Goal: Entertainment & Leisure: Consume media (video, audio)

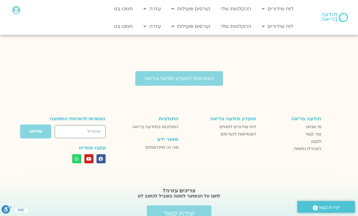
scroll to position [781, 0]
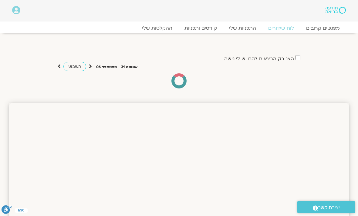
click at [168, 30] on link "ההקלטות שלי" at bounding box center [157, 28] width 43 height 6
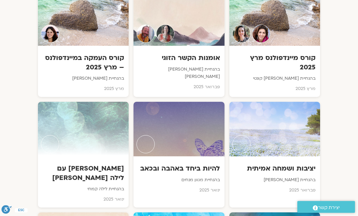
scroll to position [2457, 0]
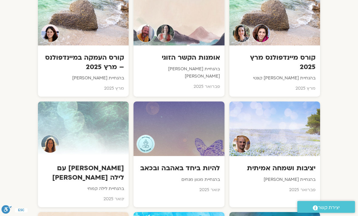
click at [284, 157] on div "יציבות ושמחה אמיתית בהנחיית יהל אביגור פברואר 2025" at bounding box center [275, 178] width 91 height 42
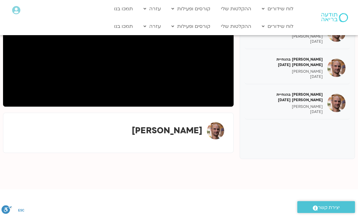
scroll to position [140, 0]
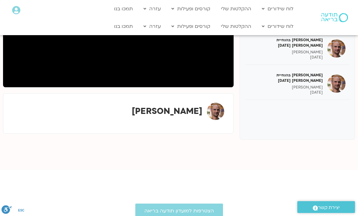
click at [267, 137] on div "שמחה אמיתית בהנחיית יהל אביגור 02/02/25 יהל אביגור 02/02/2025 שמחה אמיתית בהנחי…" at bounding box center [297, 48] width 115 height 182
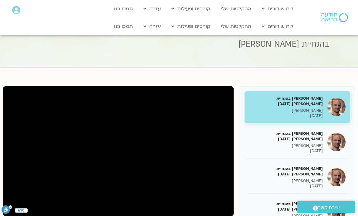
scroll to position [0, 0]
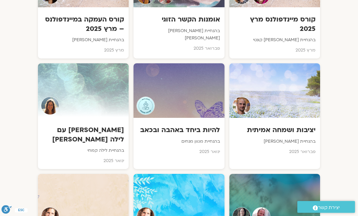
scroll to position [2495, 0]
click at [187, 63] on div at bounding box center [179, 90] width 91 height 55
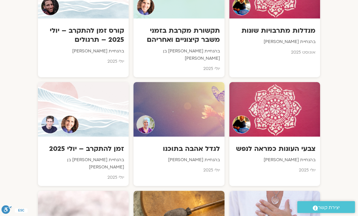
scroll to position [792, 0]
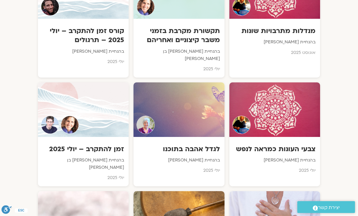
click at [186, 98] on div at bounding box center [179, 110] width 91 height 55
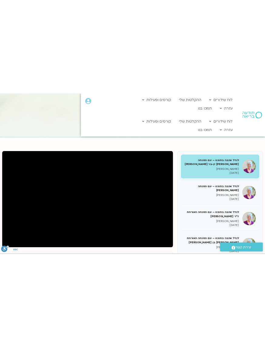
scroll to position [0, -15]
